Goal: Navigation & Orientation: Find specific page/section

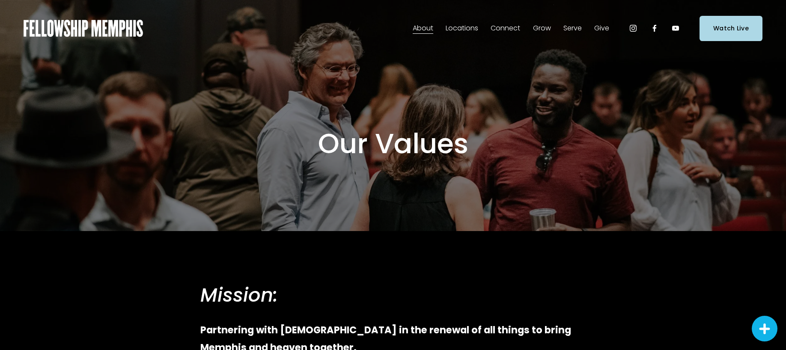
click at [0, 0] on span "Men" at bounding box center [0, 0] width 0 height 0
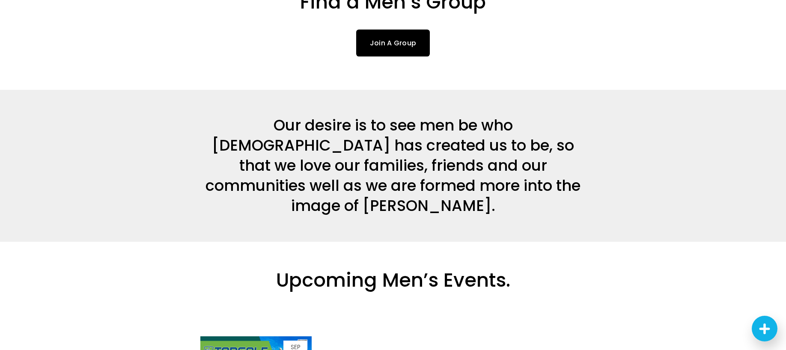
scroll to position [268, 0]
click at [398, 37] on link "Join A Group" at bounding box center [393, 42] width 74 height 27
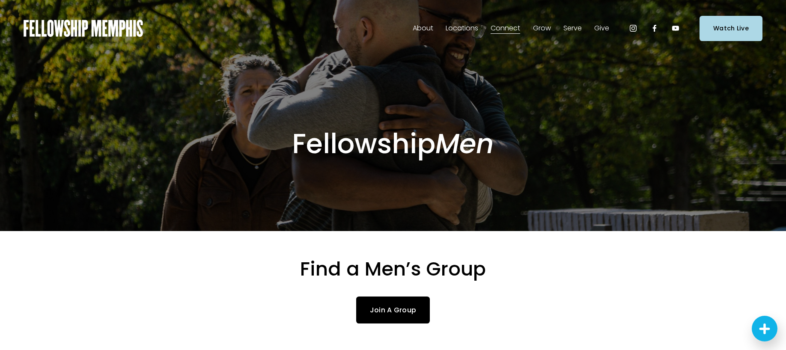
click at [0, 0] on span "Our Values" at bounding box center [0, 0] width 0 height 0
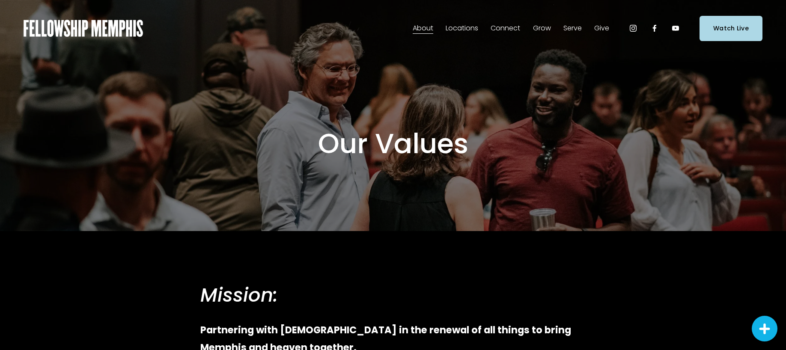
click at [110, 28] on img at bounding box center [83, 28] width 119 height 17
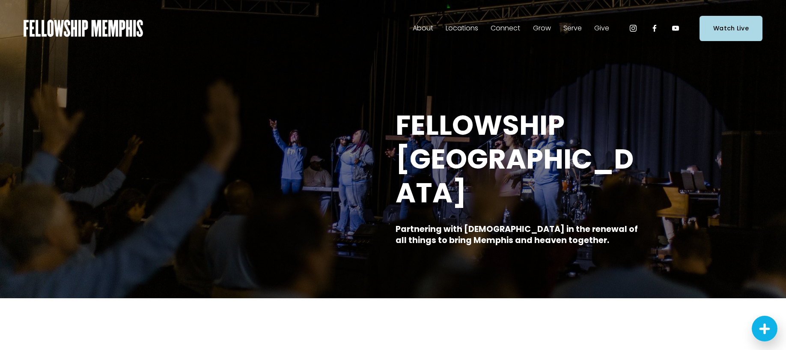
click at [0, 0] on span "Prayer" at bounding box center [0, 0] width 0 height 0
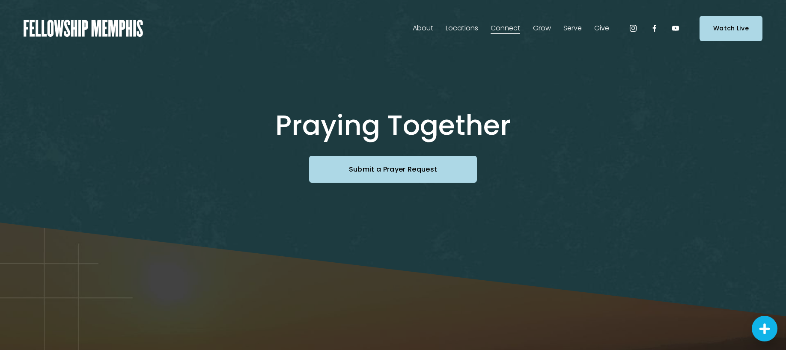
click at [0, 0] on link "Join A Serve Team" at bounding box center [0, 0] width 0 height 0
click at [0, 0] on span "Join Our Church" at bounding box center [0, 0] width 0 height 0
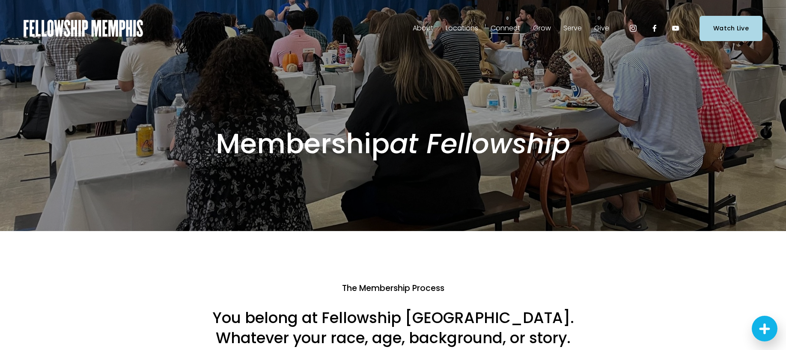
click at [0, 0] on link "Groups" at bounding box center [0, 0] width 0 height 0
click at [0, 0] on span "Prayer" at bounding box center [0, 0] width 0 height 0
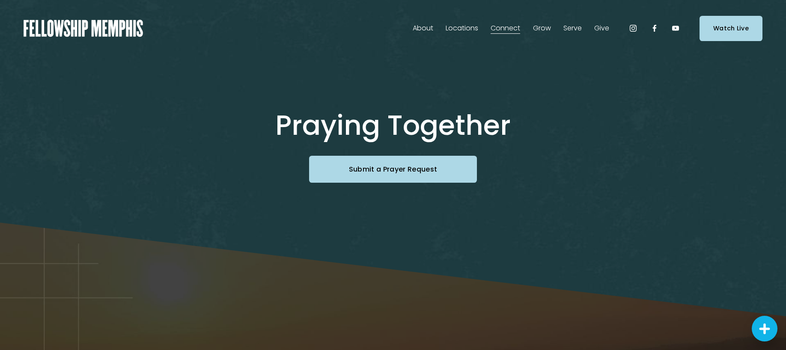
click at [0, 0] on span "Men" at bounding box center [0, 0] width 0 height 0
click at [0, 0] on span "Care" at bounding box center [0, 0] width 0 height 0
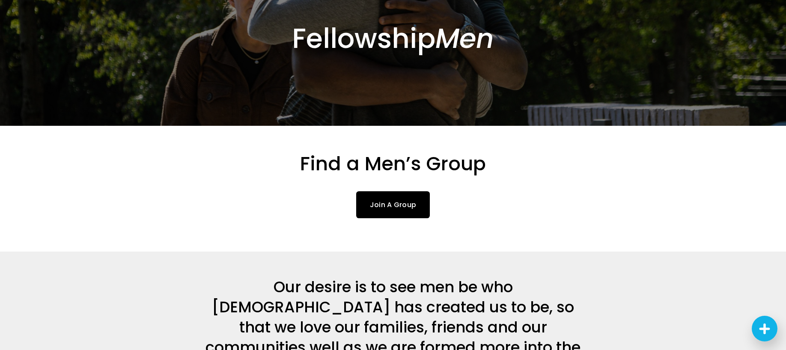
scroll to position [119, 0]
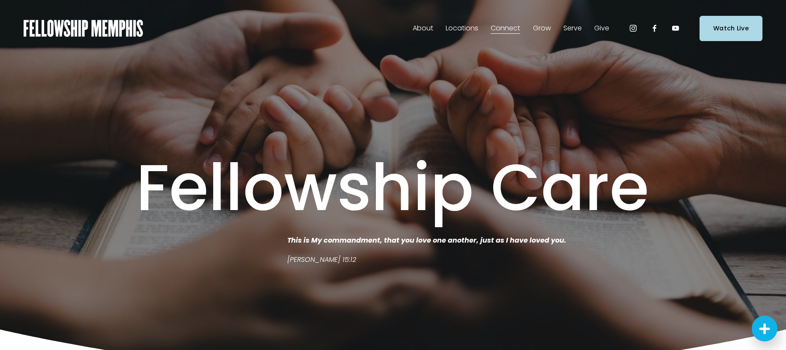
click at [0, 0] on span "New to Fellowship" at bounding box center [0, 0] width 0 height 0
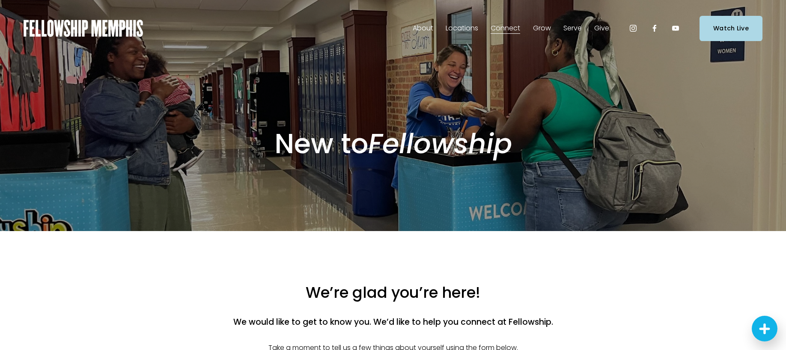
click at [0, 0] on span "Men" at bounding box center [0, 0] width 0 height 0
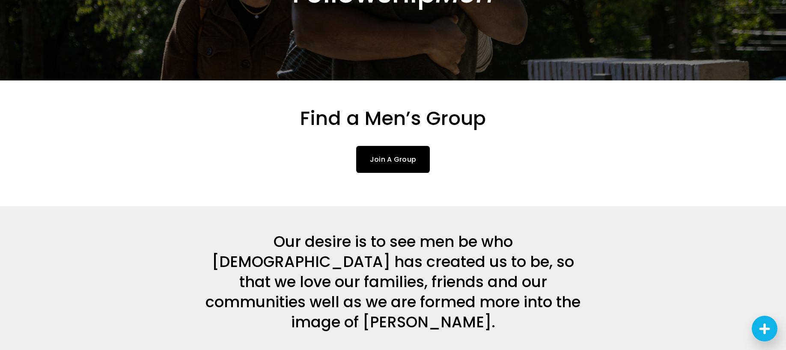
scroll to position [152, 0]
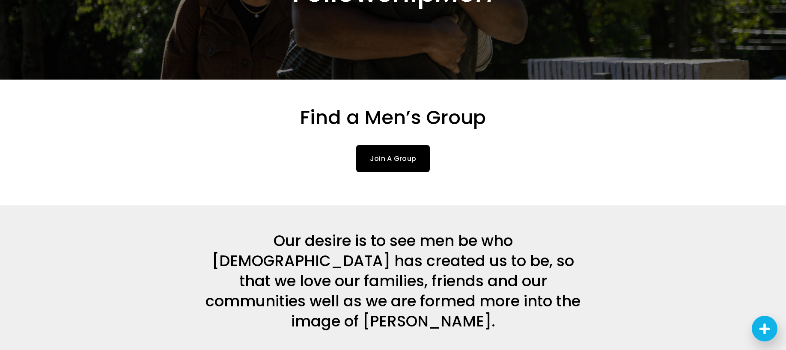
click at [403, 160] on link "Join A Group" at bounding box center [393, 158] width 74 height 27
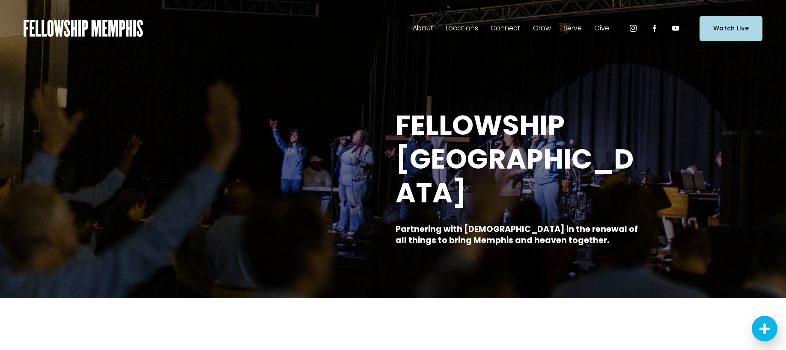
click at [0, 0] on link "Groups" at bounding box center [0, 0] width 0 height 0
